Goal: Entertainment & Leisure: Browse casually

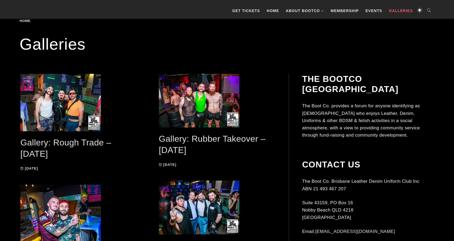
scroll to position [107, 0]
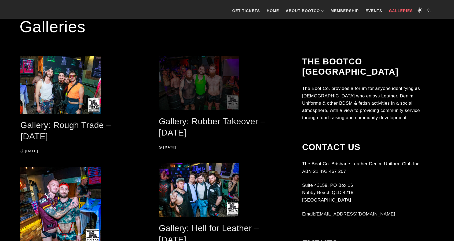
click at [187, 94] on span at bounding box center [217, 83] width 117 height 54
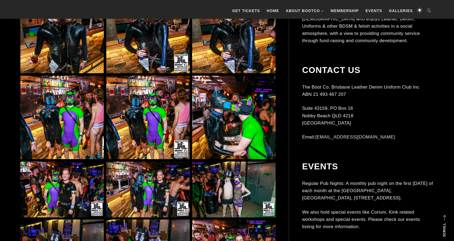
scroll to position [1180, 0]
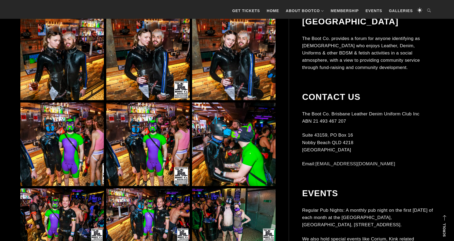
click at [62, 72] on img at bounding box center [61, 58] width 83 height 83
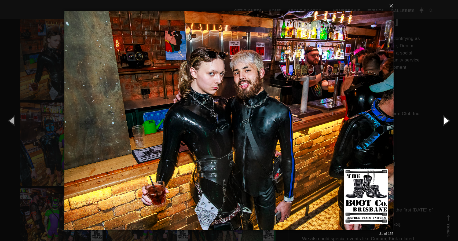
click at [444, 121] on button "button" at bounding box center [446, 120] width 24 height 29
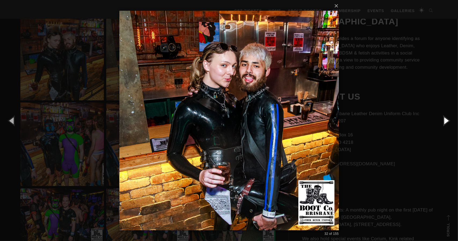
click at [444, 120] on button "button" at bounding box center [446, 120] width 24 height 29
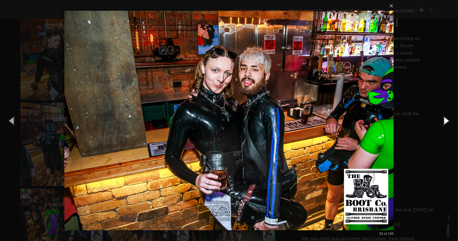
click at [444, 120] on button "button" at bounding box center [446, 120] width 24 height 29
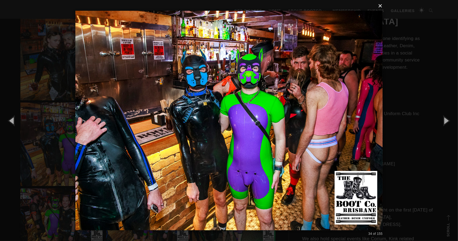
click at [381, 8] on button "×" at bounding box center [230, 6] width 307 height 12
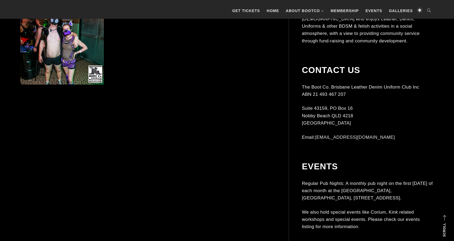
scroll to position [1448, 0]
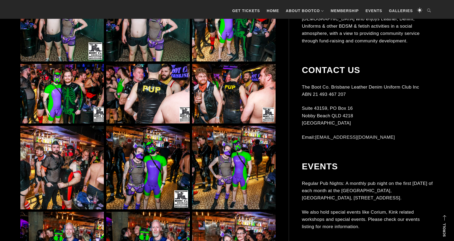
click at [148, 176] on img at bounding box center [147, 167] width 83 height 83
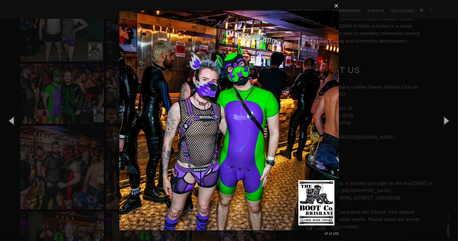
click at [337, 7] on button "×" at bounding box center [230, 6] width 219 height 12
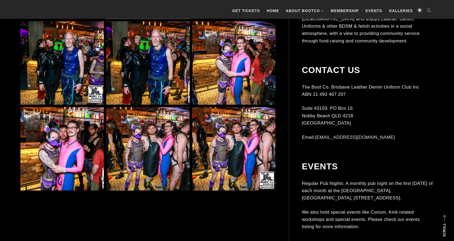
scroll to position [1635, 0]
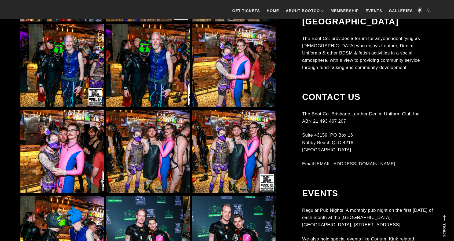
click at [151, 77] on img at bounding box center [147, 65] width 83 height 83
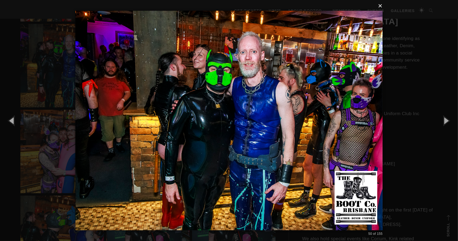
click at [380, 7] on button "×" at bounding box center [230, 6] width 307 height 12
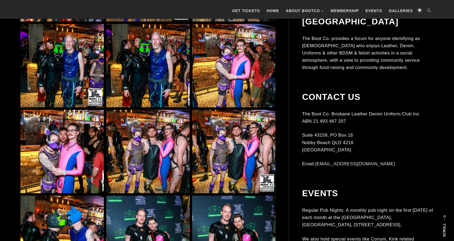
click at [159, 56] on img at bounding box center [147, 65] width 83 height 83
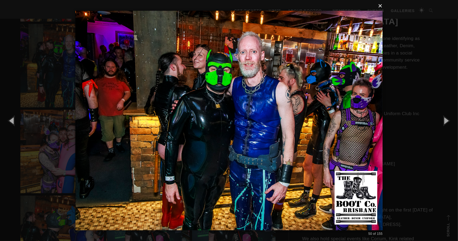
click at [381, 7] on button "×" at bounding box center [230, 6] width 307 height 12
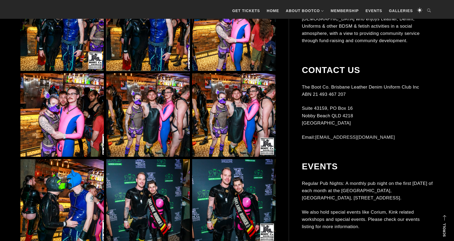
scroll to position [1689, 0]
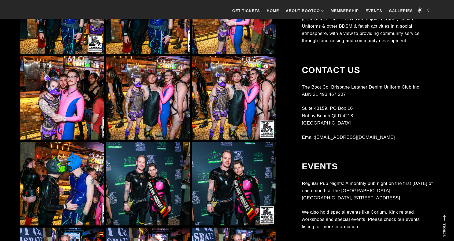
click at [230, 129] on img at bounding box center [233, 97] width 83 height 83
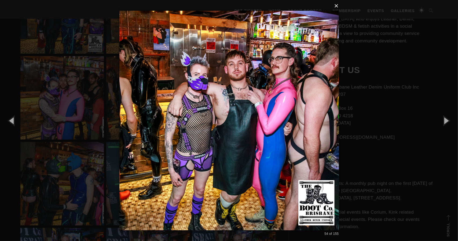
click at [336, 5] on button "×" at bounding box center [230, 6] width 219 height 12
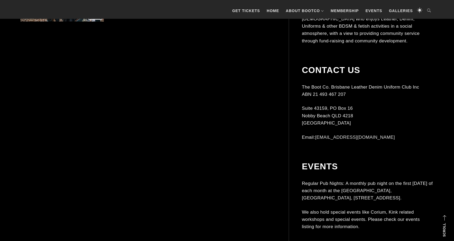
scroll to position [2681, 0]
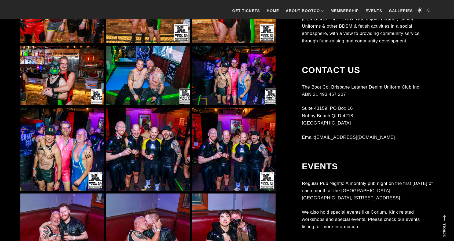
click at [91, 161] on img at bounding box center [61, 149] width 83 height 83
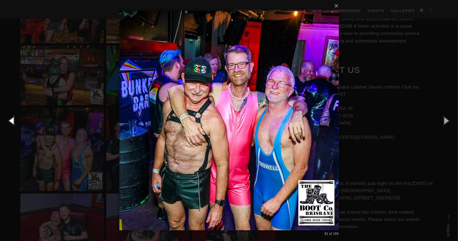
click at [13, 119] on button "button" at bounding box center [12, 120] width 24 height 29
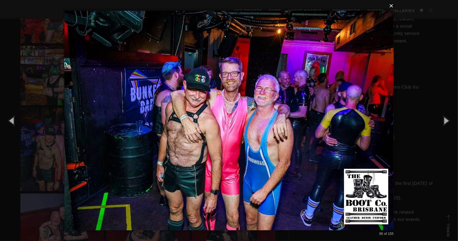
click at [392, 7] on button "×" at bounding box center [230, 6] width 329 height 12
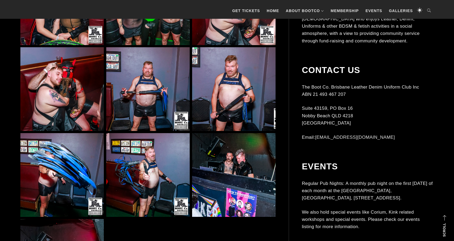
scroll to position [3030, 0]
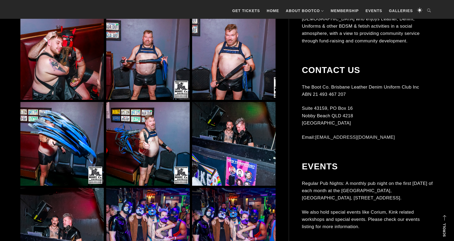
click at [230, 80] on img at bounding box center [233, 57] width 83 height 83
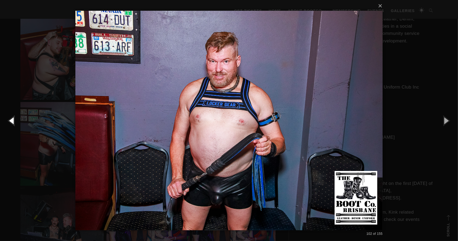
click at [13, 122] on button "button" at bounding box center [12, 120] width 24 height 29
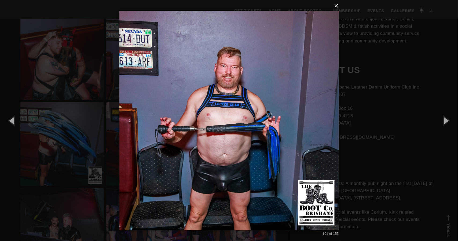
click at [337, 6] on button "×" at bounding box center [230, 6] width 219 height 12
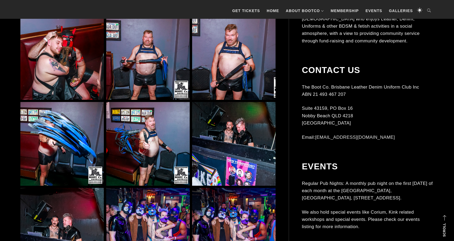
click at [166, 135] on img at bounding box center [147, 143] width 83 height 83
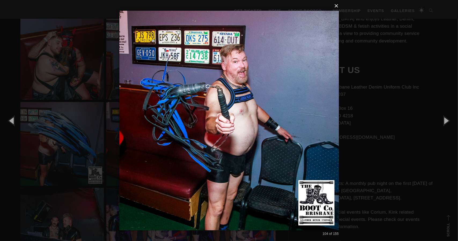
click at [335, 7] on button "×" at bounding box center [230, 6] width 219 height 12
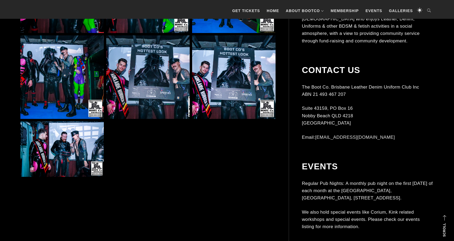
scroll to position [3756, 0]
